Goal: Task Accomplishment & Management: Use online tool/utility

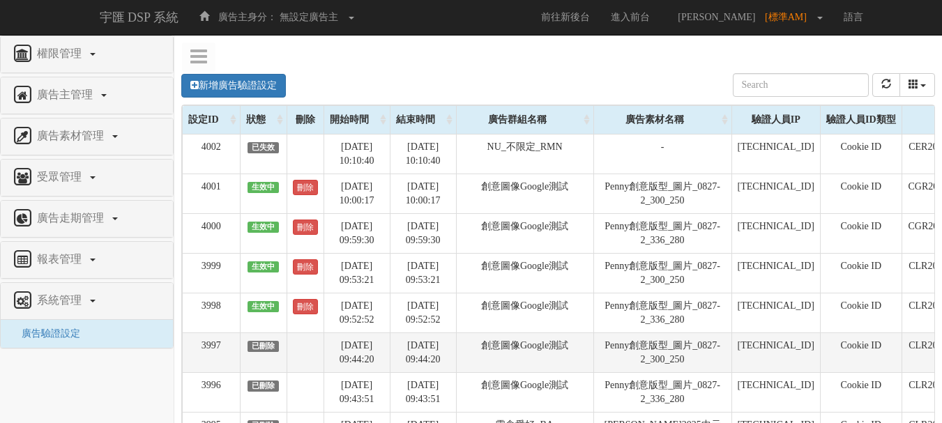
scroll to position [0, 192]
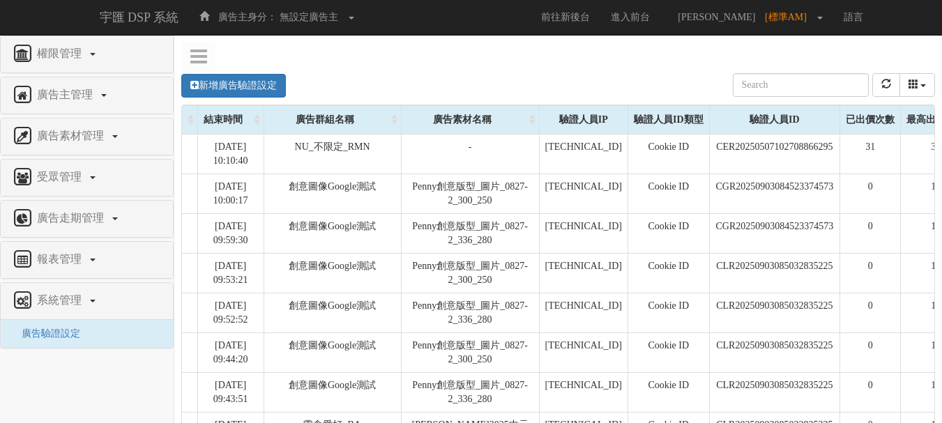
click at [48, 370] on nav "權限管理 新增使用者 修改使用者 廣告主管理 新增廣告主 修改廣告主 廣告主活動 廣告素材管理 廣告素材 素材預約變更 自訂貨架商品 受眾管理 廣告走期管理 …" at bounding box center [87, 230] width 174 height 388
click at [491, 73] on div "新增廣告驗證設定 設定ID 狀態 刪除 開始時間 結束時間 廣告主ID 廣告主名稱 廣告走期ID 廣告走期名稱 廣告群組ID 廣告群組名稱 廣告素材 廣告素材…" at bounding box center [558, 85] width 754 height 38
click at [93, 398] on nav "權限管理 新增使用者 修改使用者 廣告主管理 新增廣告主 修改廣告主 廣告主活動 廣告素材管理 廣告素材 素材預約變更 自訂貨架商品 受眾管理 廣告走期管理 …" at bounding box center [87, 230] width 174 height 388
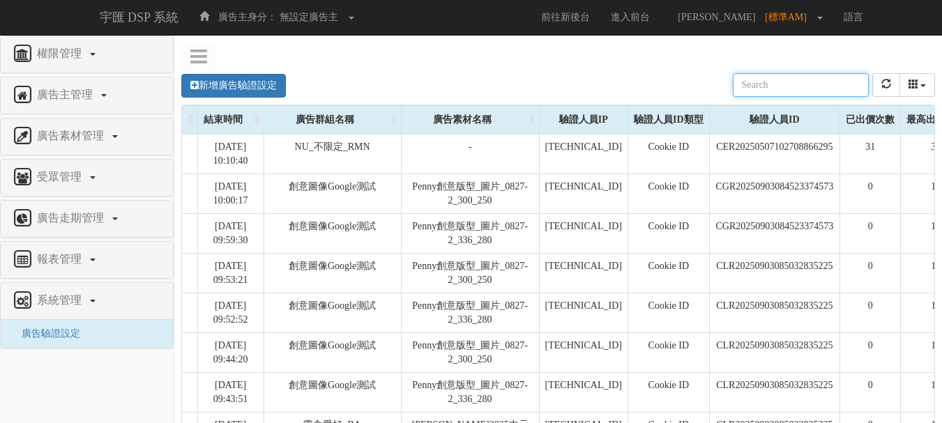
click at [395, 69] on div "新增廣告驗證設定 設定ID 狀態 刪除 開始時間 結束時間 廣告主ID 廣告主名稱 廣告走期ID 廣告走期名稱 廣告群組ID 廣告群組名稱 廣告素材 廣告素材…" at bounding box center [558, 85] width 754 height 38
click at [406, 79] on div "新增廣告驗證設定 設定ID 狀態 刪除 開始時間 結束時間 廣告主ID 廣告主名稱 廣告走期ID 廣告走期名稱 廣告群組ID 廣告群組名稱 廣告素材 廣告素材…" at bounding box center [558, 85] width 754 height 38
click at [104, 383] on nav "權限管理 新增使用者 修改使用者 廣告主管理 新增廣告主 修改廣告主 廣告主活動 廣告素材管理 廣告素材 素材預約變更 自訂貨架商品 受眾管理 廣告走期管理 …" at bounding box center [87, 230] width 174 height 388
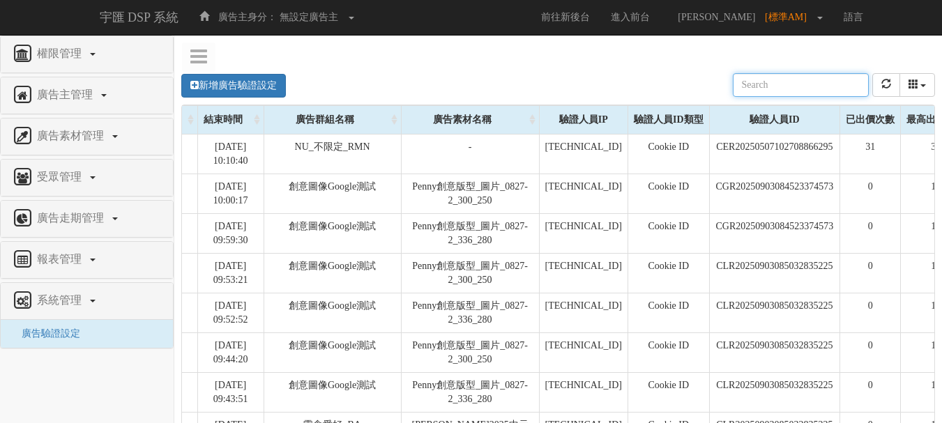
click at [391, 73] on div "新增廣告驗證設定 設定ID 狀態 刪除 開始時間 結束時間 廣告主ID 廣告主名稱 廣告走期ID 廣告走期名稱 廣告群組ID 廣告群組名稱 廣告素材 廣告素材…" at bounding box center [558, 85] width 754 height 38
click at [447, 82] on div "新增廣告驗證設定 設定ID 狀態 刪除 開始時間 結束時間 廣告主ID 廣告主名稱 廣告走期ID 廣告走期名稱 廣告群組ID 廣告群組名稱 廣告素材 廣告素材…" at bounding box center [558, 85] width 754 height 38
click at [394, 79] on div "新增廣告驗證設定 設定ID 狀態 刪除 開始時間 結束時間 廣告主ID 廣告主名稱 廣告走期ID 廣告走期名稱 廣告群組ID 廣告群組名稱 廣告素材 廣告素材…" at bounding box center [558, 85] width 754 height 38
click at [479, 73] on div "新增廣告驗證設定 設定ID 狀態 刪除 開始時間 結束時間 廣告主ID 廣告主名稱 廣告走期ID 廣告走期名稱 廣告群組ID 廣告群組名稱 廣告素材 廣告素材…" at bounding box center [558, 85] width 754 height 38
drag, startPoint x: 100, startPoint y: 370, endPoint x: 123, endPoint y: 370, distance: 23.7
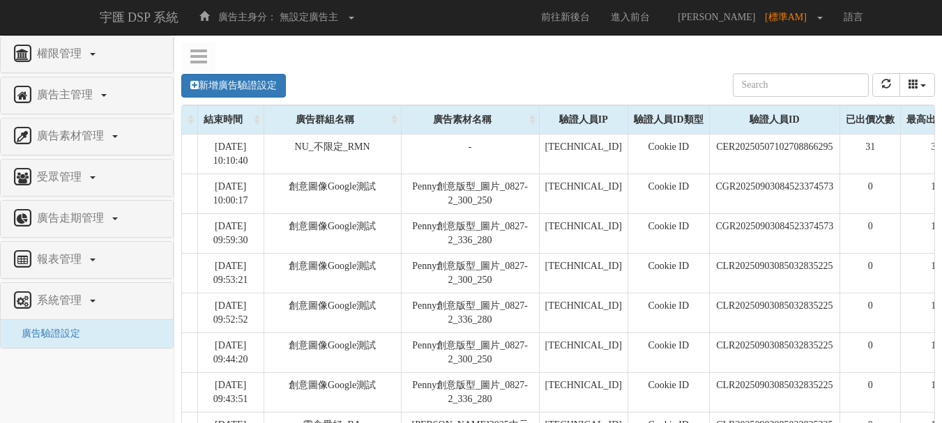
click at [100, 370] on nav "權限管理 新增使用者 修改使用者 廣告主管理 新增廣告主 修改廣告主 廣告主活動 廣告素材管理 廣告素材 素材預約變更 自訂貨架商品 受眾管理 廣告走期管理 …" at bounding box center [87, 230] width 174 height 388
click at [661, 74] on div "新增廣告驗證設定 設定ID 狀態 刪除 開始時間 結束時間 廣告主ID 廣告主名稱 廣告走期ID 廣告走期名稱 廣告群組ID 廣告群組名稱 廣告素材 廣告素材…" at bounding box center [558, 85] width 754 height 38
